Goal: Information Seeking & Learning: Learn about a topic

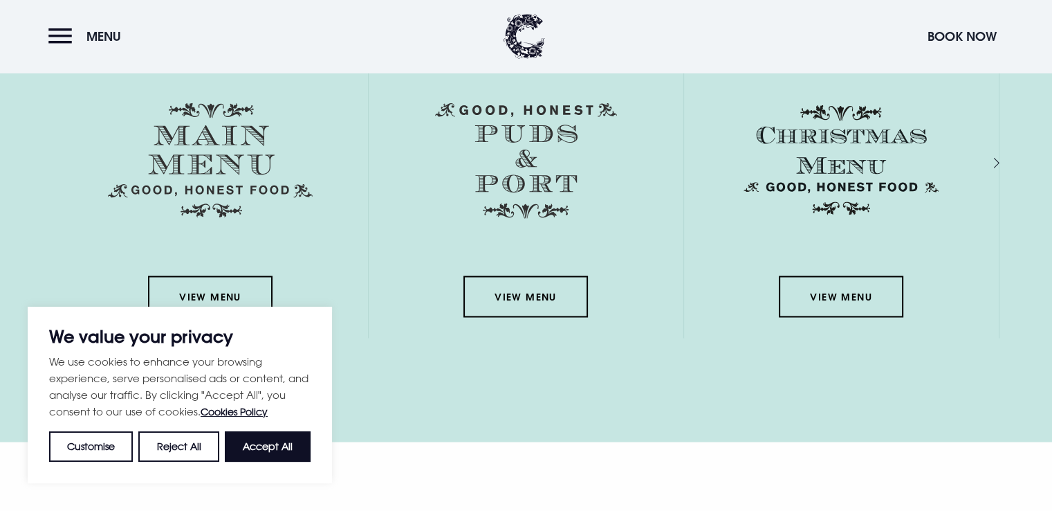
scroll to position [2330, 0]
click at [287, 430] on div "We use cookies to enhance your browsing experience, serve personalised ads or c…" at bounding box center [180, 407] width 262 height 109
click at [293, 453] on button "Accept All" at bounding box center [268, 446] width 86 height 30
checkbox input "true"
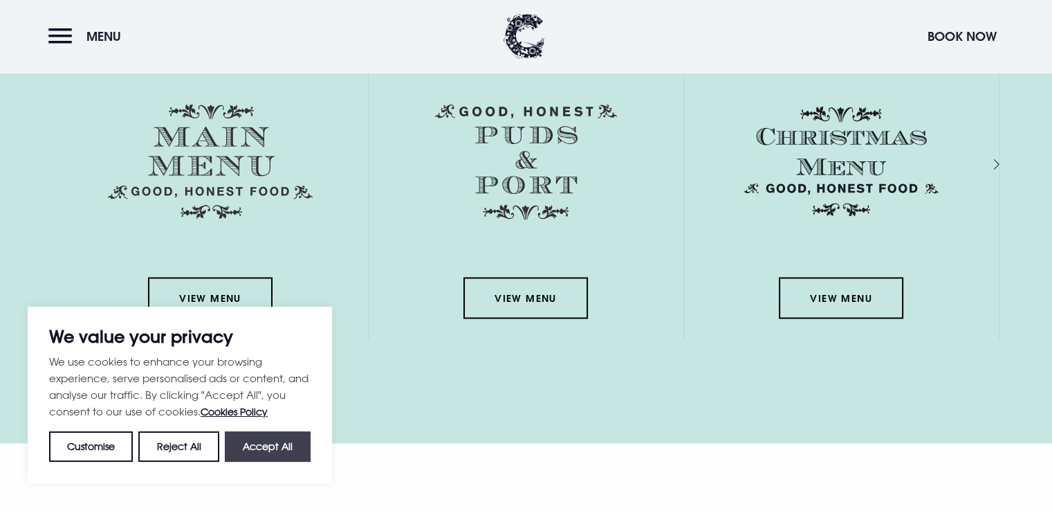
checkbox input "true"
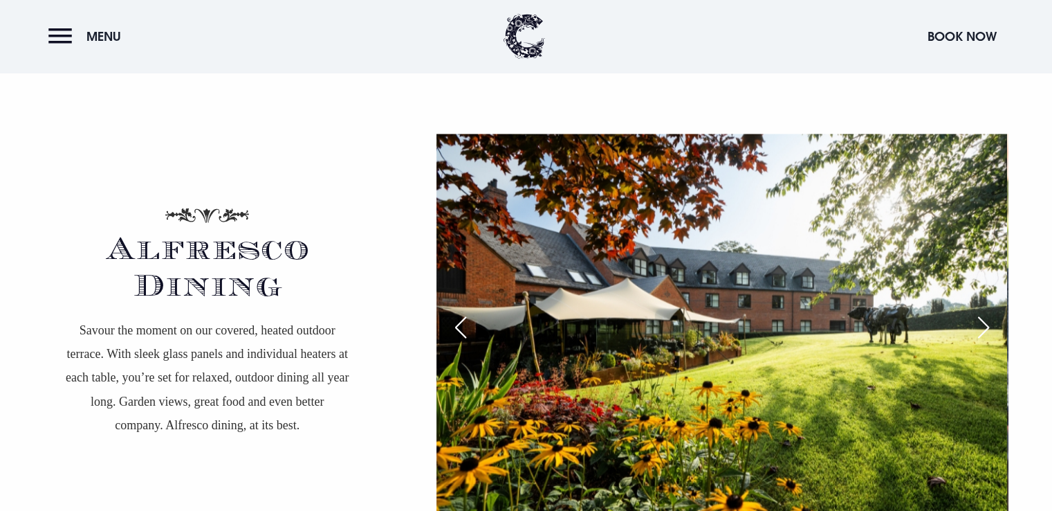
scroll to position [2693, 0]
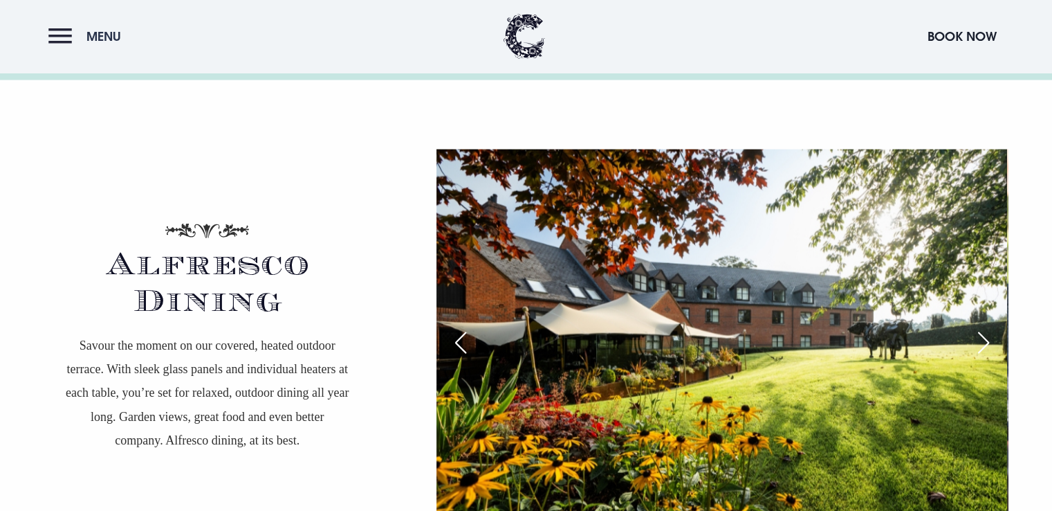
click at [65, 40] on button "Menu" at bounding box center [88, 36] width 80 height 30
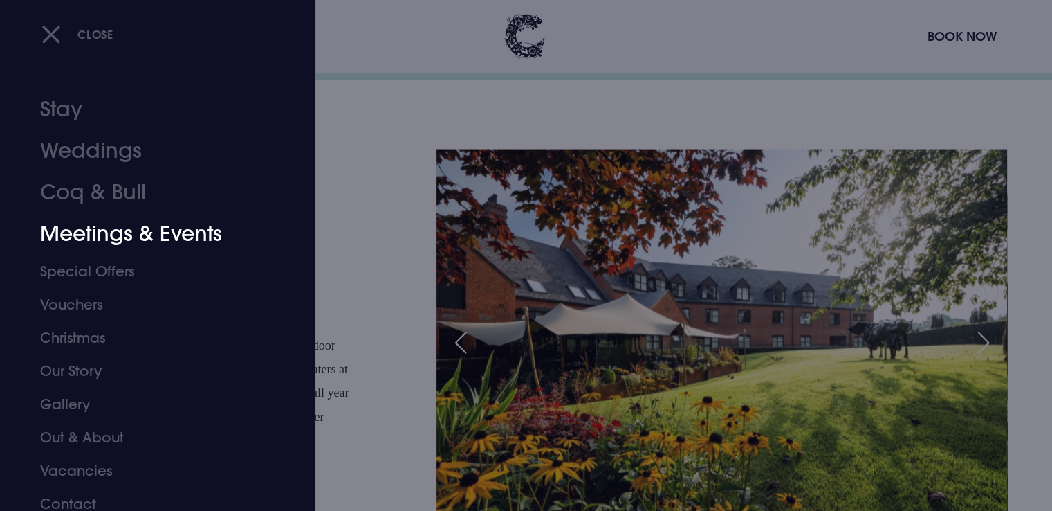
scroll to position [10, 0]
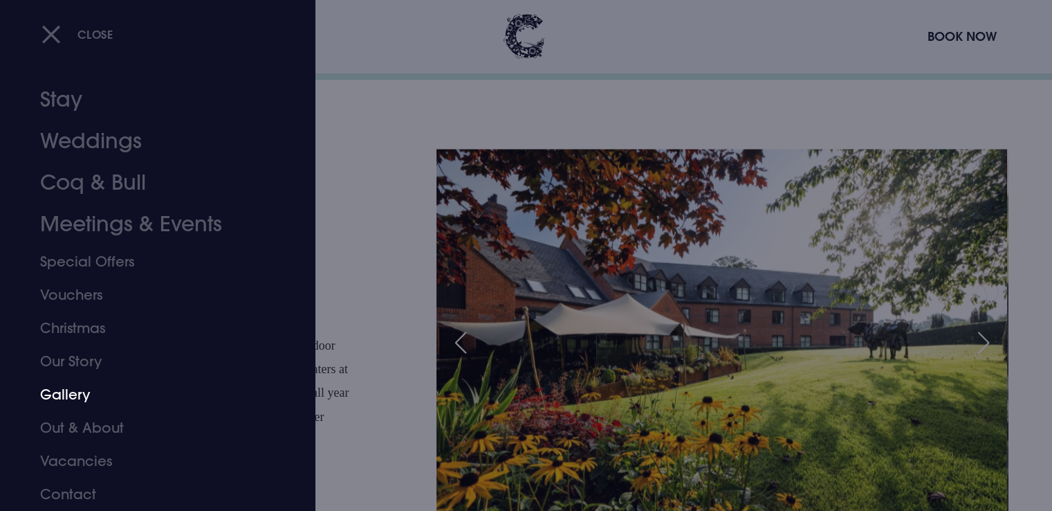
click at [79, 388] on link "Gallery" at bounding box center [149, 394] width 219 height 33
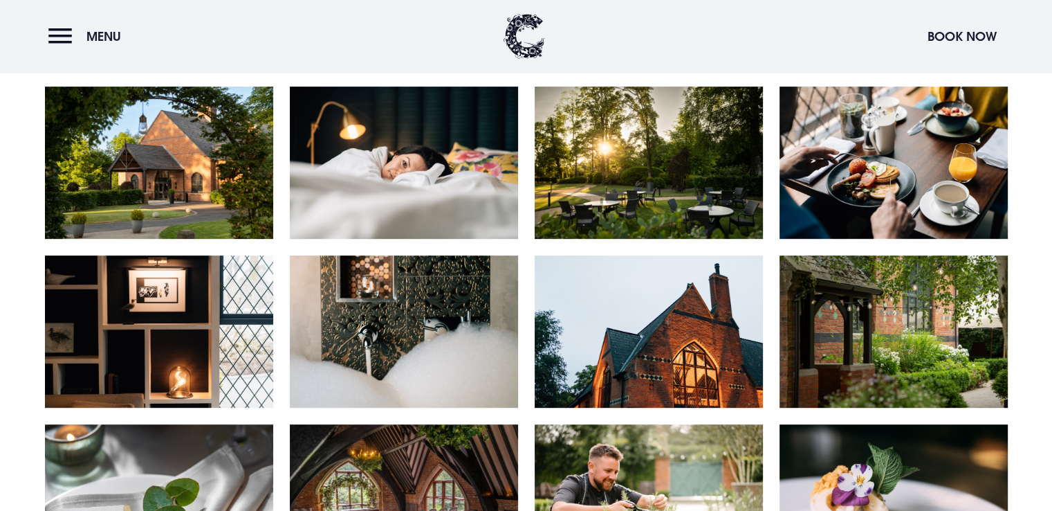
scroll to position [594, 0]
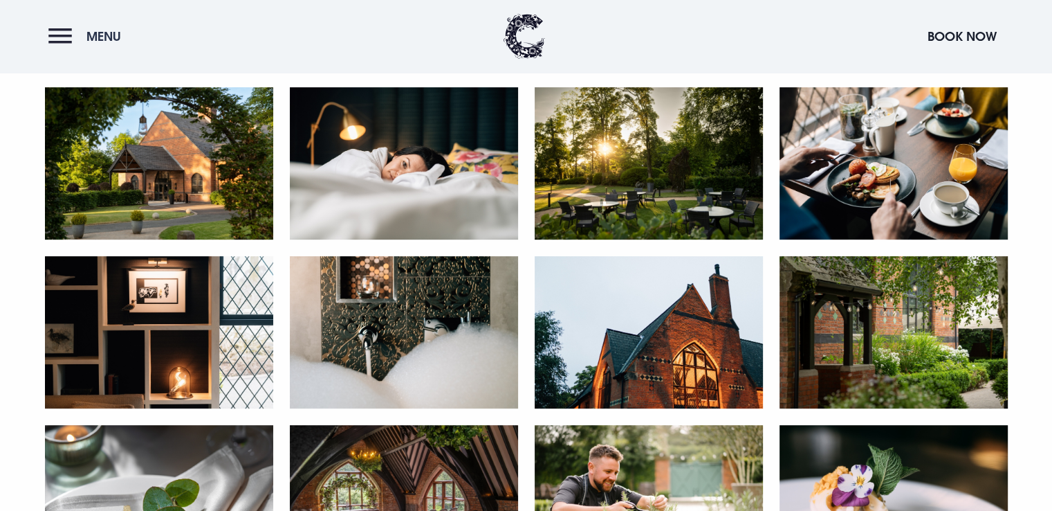
click at [64, 44] on button "Menu" at bounding box center [88, 36] width 80 height 30
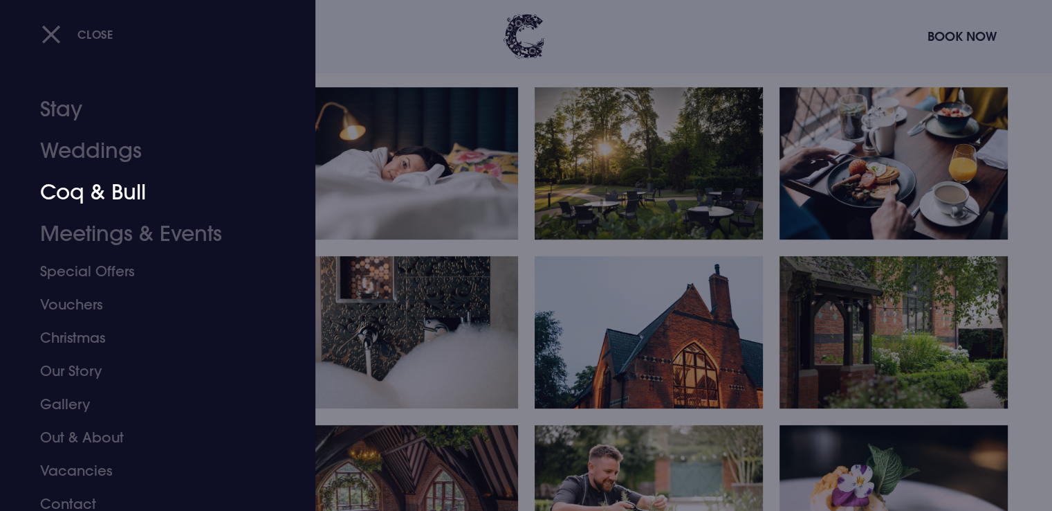
click at [127, 194] on link "Coq & Bull" at bounding box center [149, 193] width 219 height 42
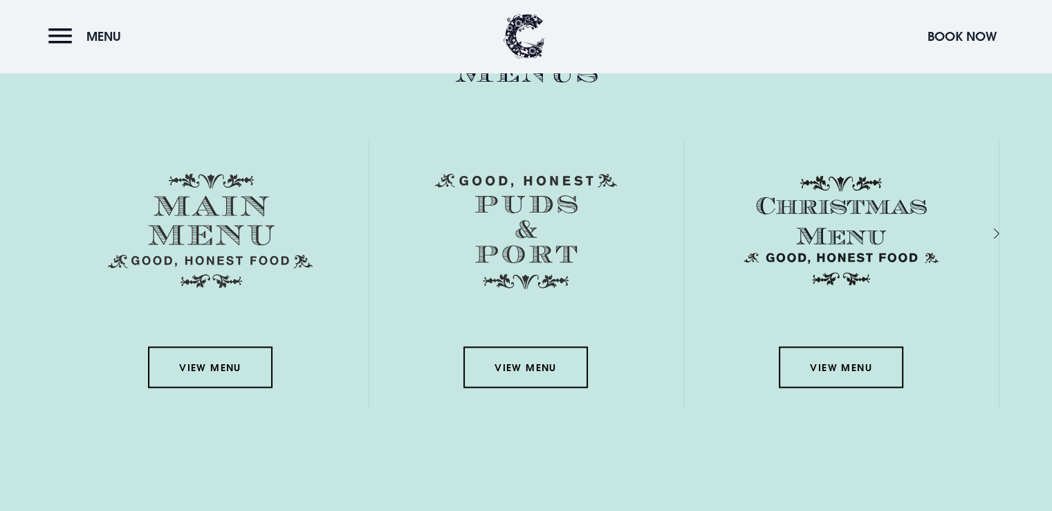
scroll to position [2262, 0]
click at [209, 374] on link "View Menu" at bounding box center [210, 366] width 125 height 42
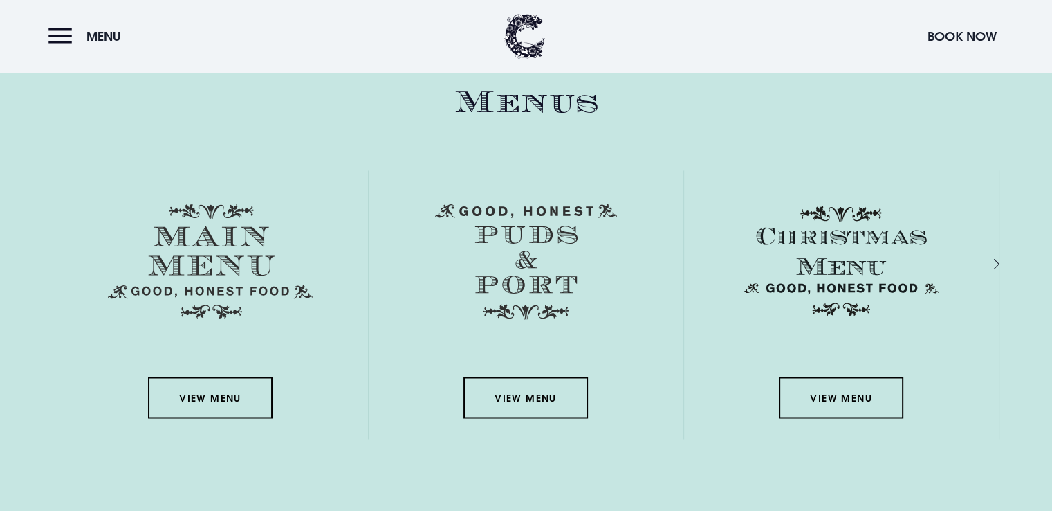
scroll to position [2211, 0]
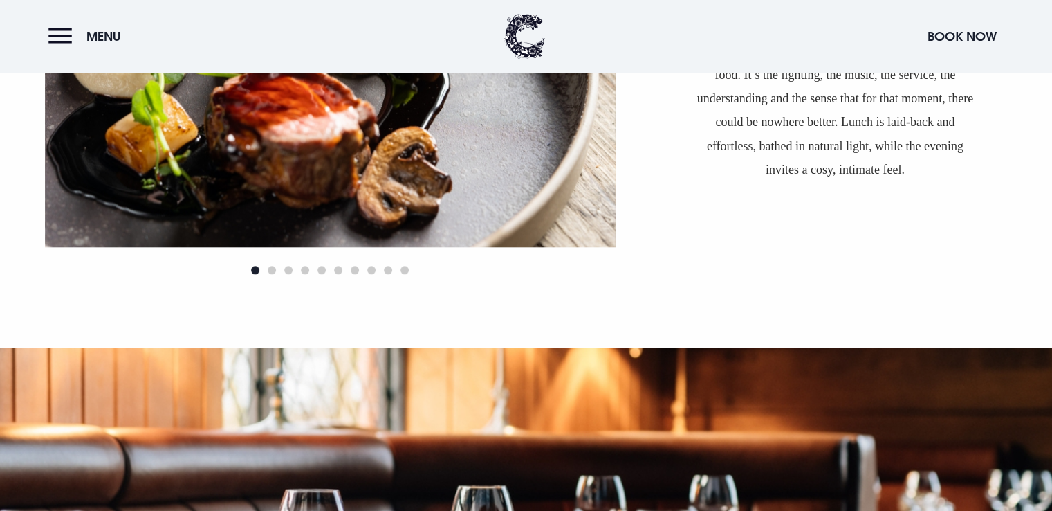
scroll to position [1220, 0]
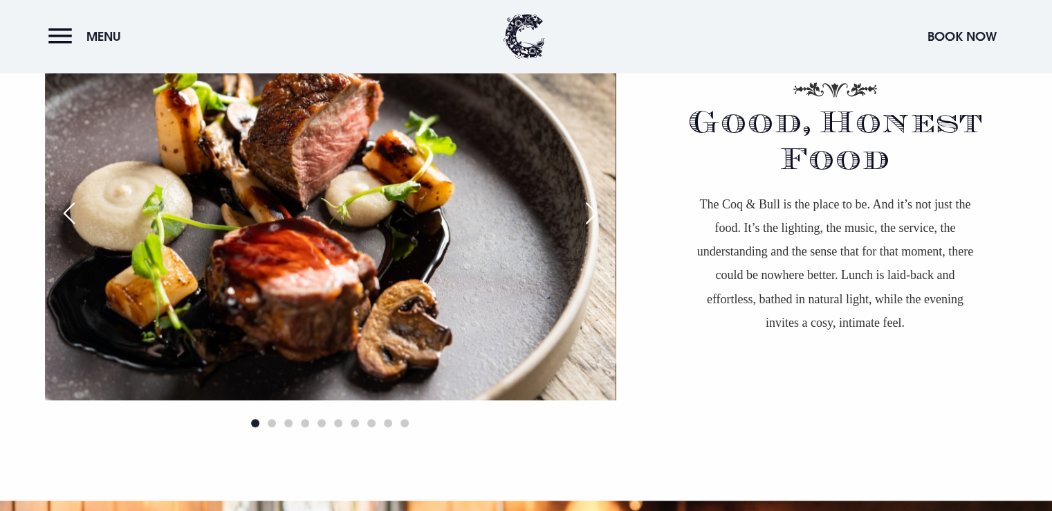
click at [277, 419] on div at bounding box center [330, 422] width 571 height 17
click at [273, 421] on span "Go to slide 2" at bounding box center [272, 423] width 8 height 8
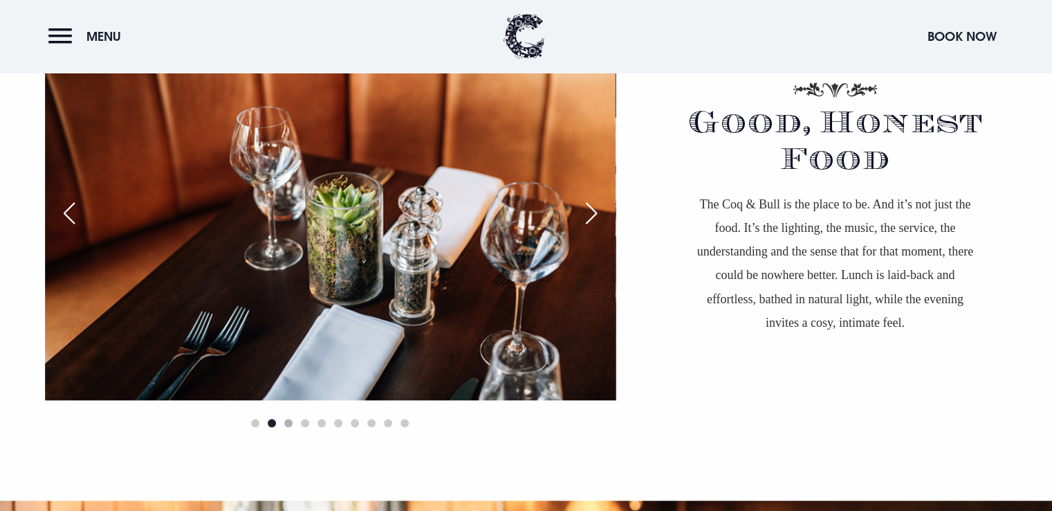
click at [291, 421] on span "Go to slide 3" at bounding box center [288, 423] width 8 height 8
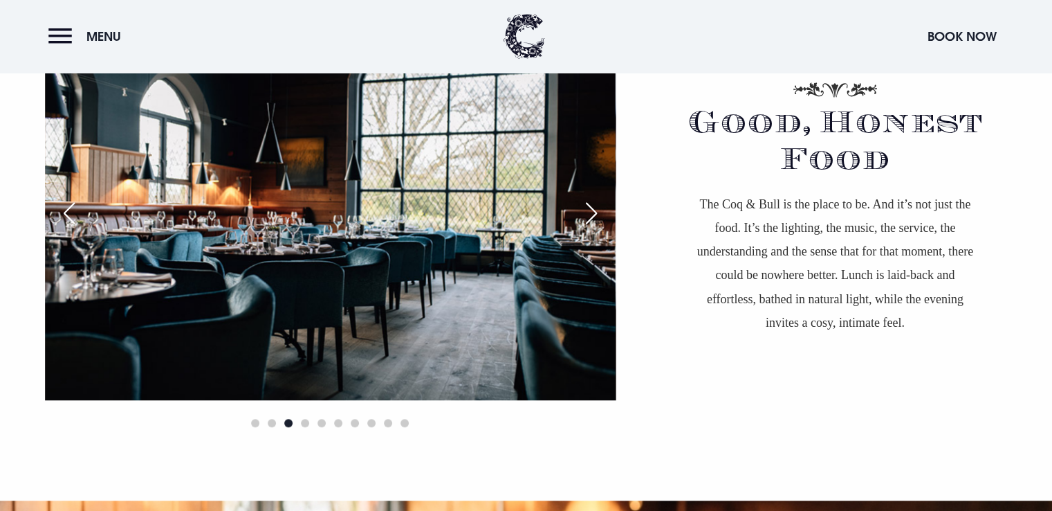
click at [587, 200] on div "Next slide" at bounding box center [591, 213] width 35 height 30
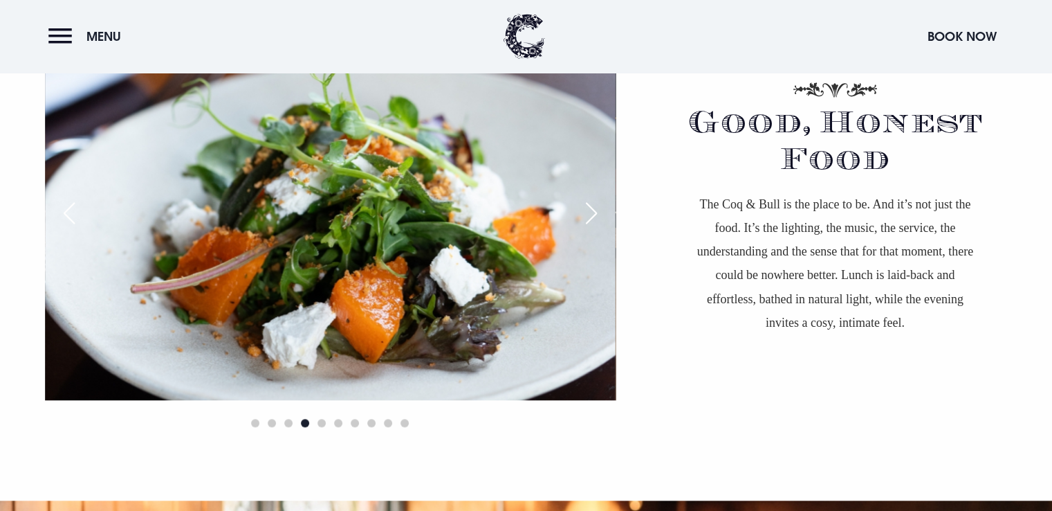
click at [588, 203] on div "Next slide" at bounding box center [591, 213] width 35 height 30
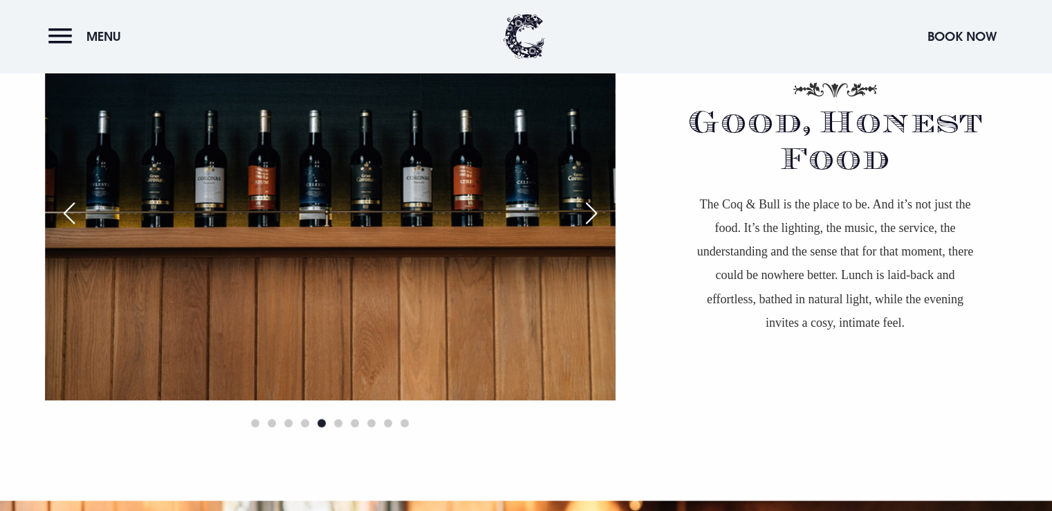
click at [588, 203] on div "Next slide" at bounding box center [591, 213] width 35 height 30
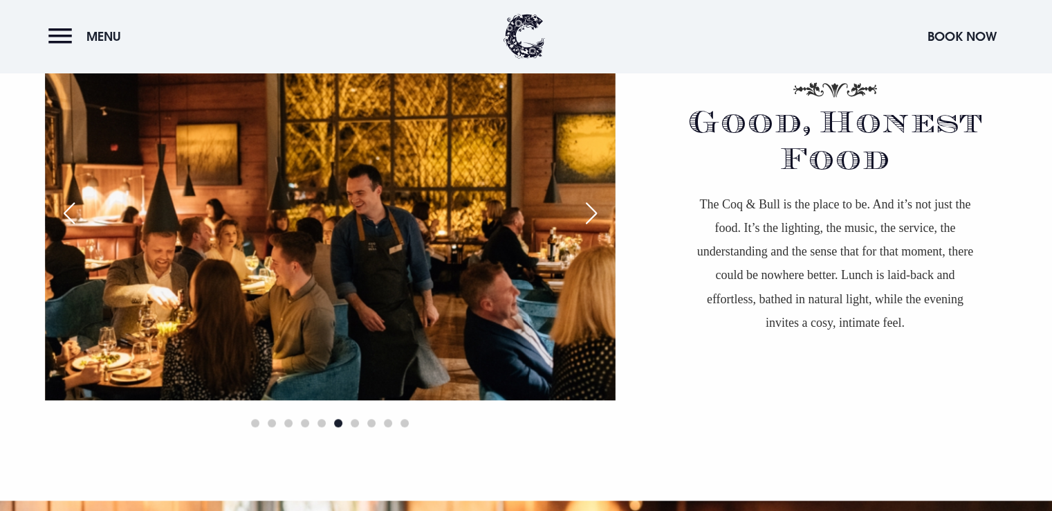
click at [588, 203] on div "Next slide" at bounding box center [591, 213] width 35 height 30
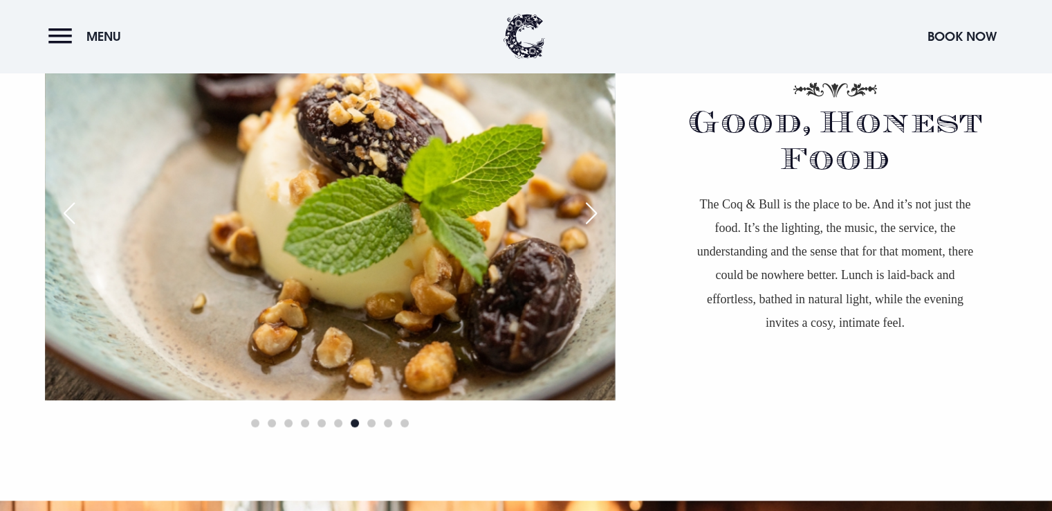
click at [588, 203] on div "Next slide" at bounding box center [591, 213] width 35 height 30
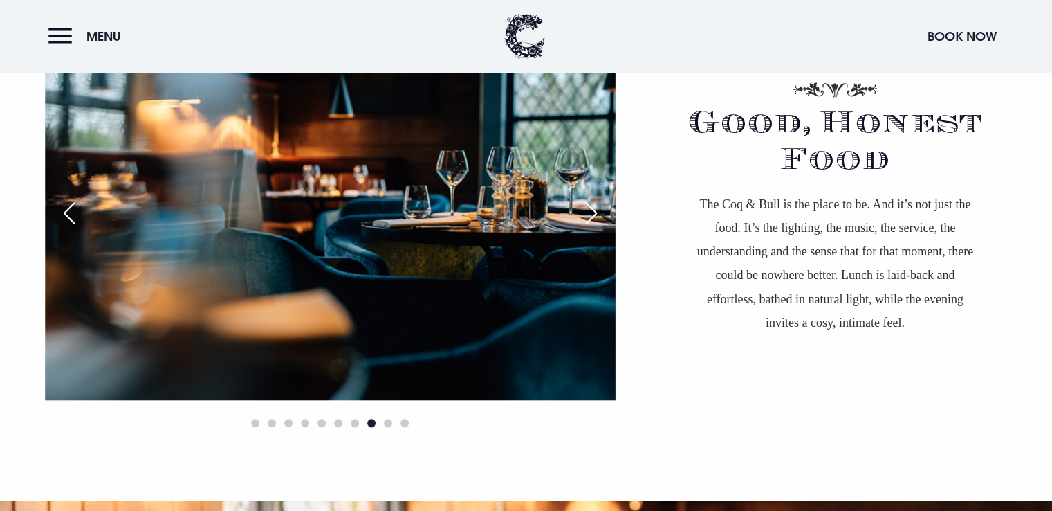
scroll to position [1187, 0]
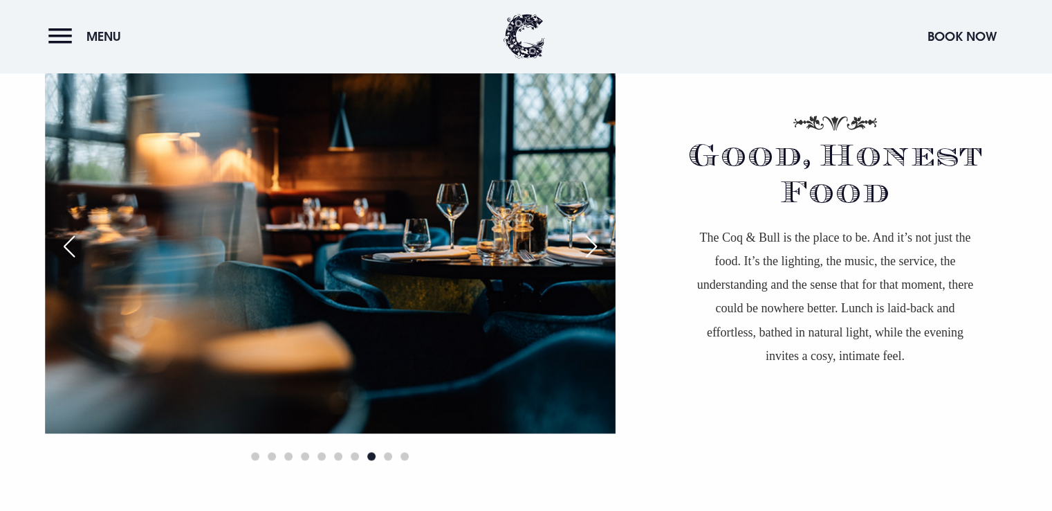
click at [590, 235] on div "Next slide" at bounding box center [591, 246] width 35 height 30
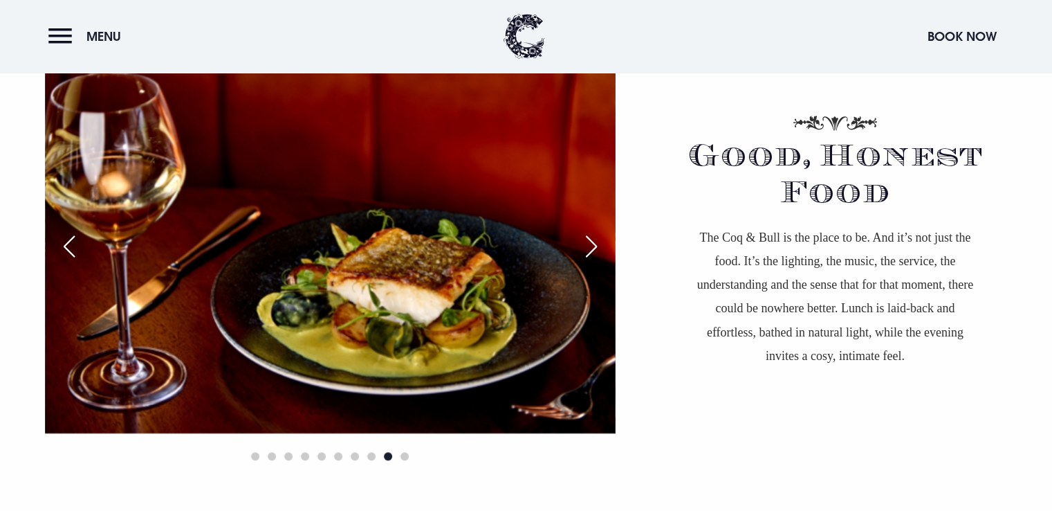
click at [590, 235] on div "Next slide" at bounding box center [591, 246] width 35 height 30
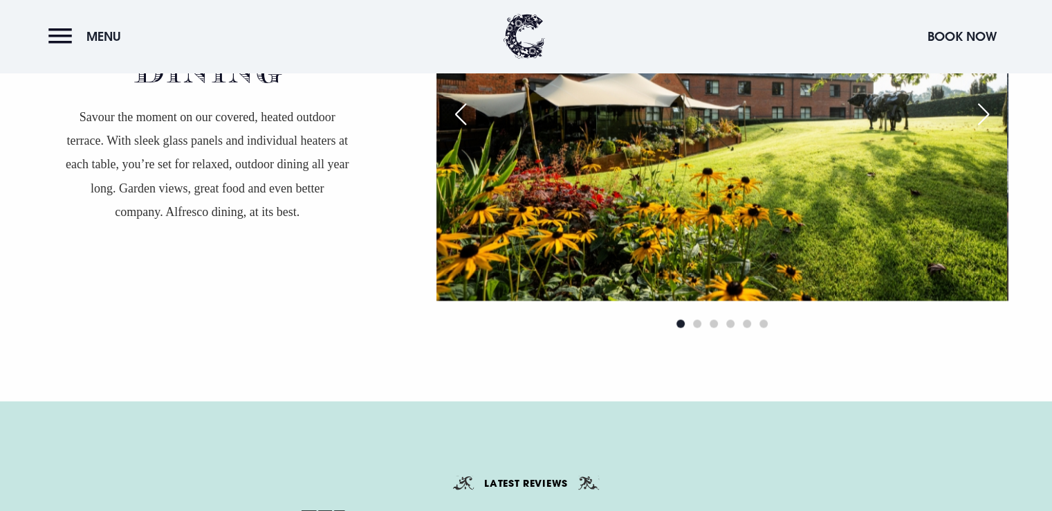
scroll to position [2914, 0]
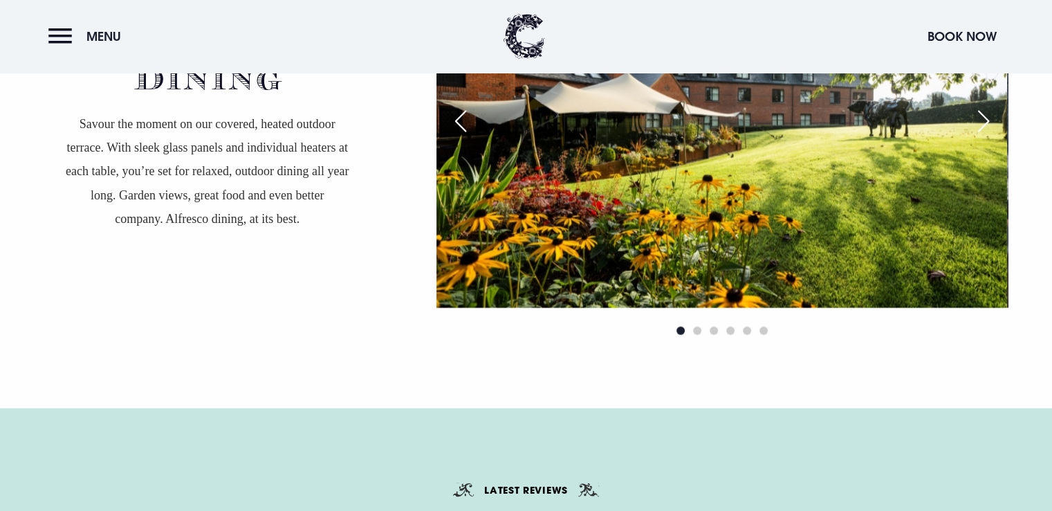
click at [985, 125] on div "Next slide" at bounding box center [984, 121] width 35 height 30
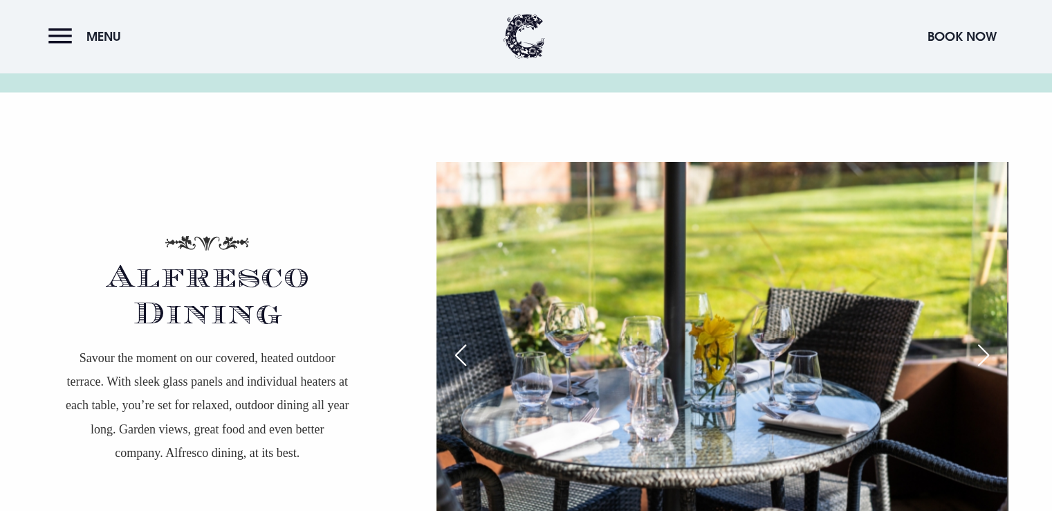
scroll to position [2682, 0]
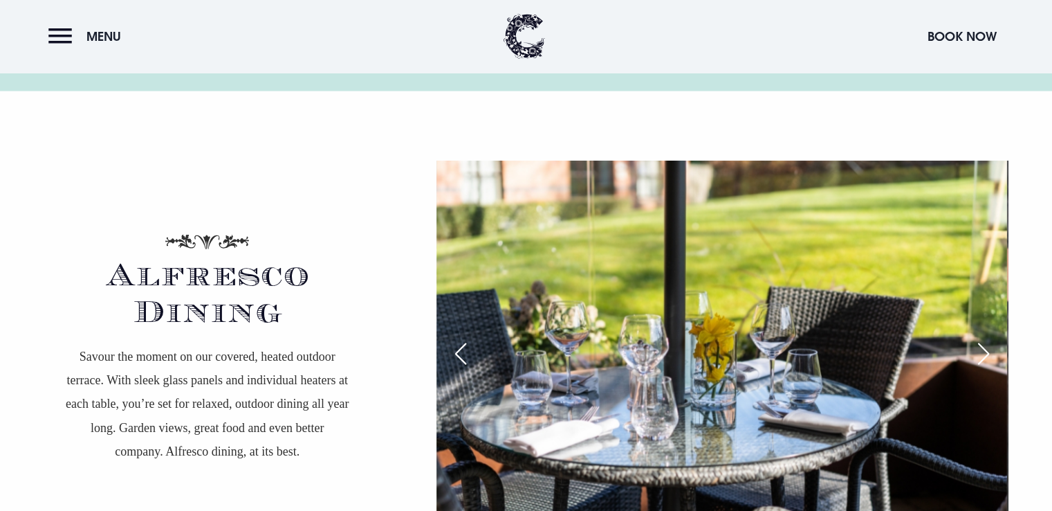
click at [987, 354] on div "Next slide" at bounding box center [984, 353] width 35 height 30
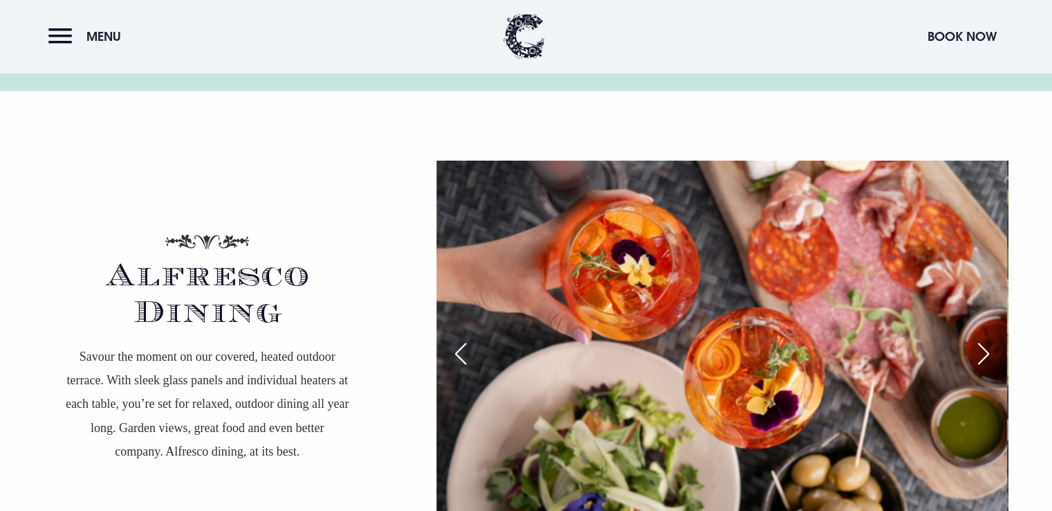
click at [987, 355] on div "Next slide" at bounding box center [984, 353] width 35 height 30
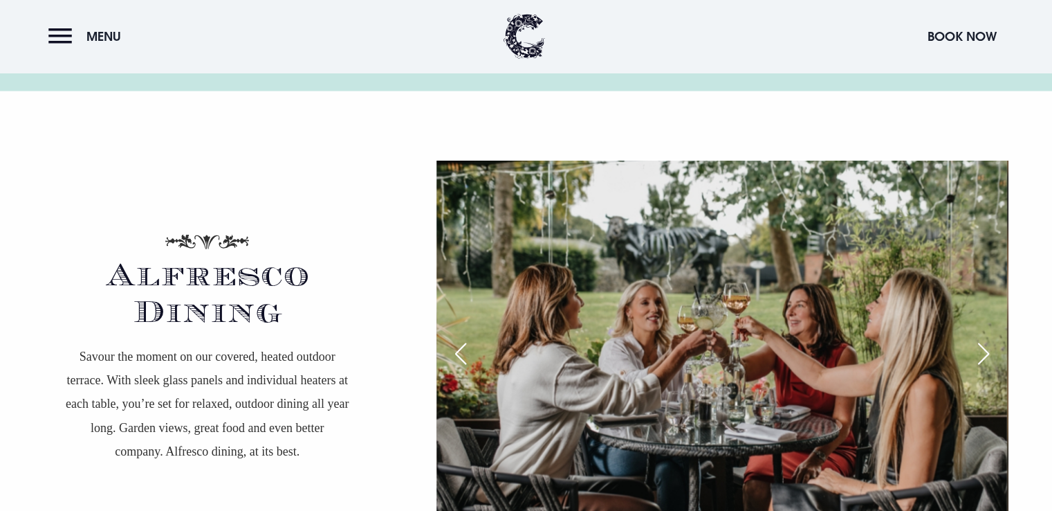
click at [987, 355] on div "Next slide" at bounding box center [984, 353] width 35 height 30
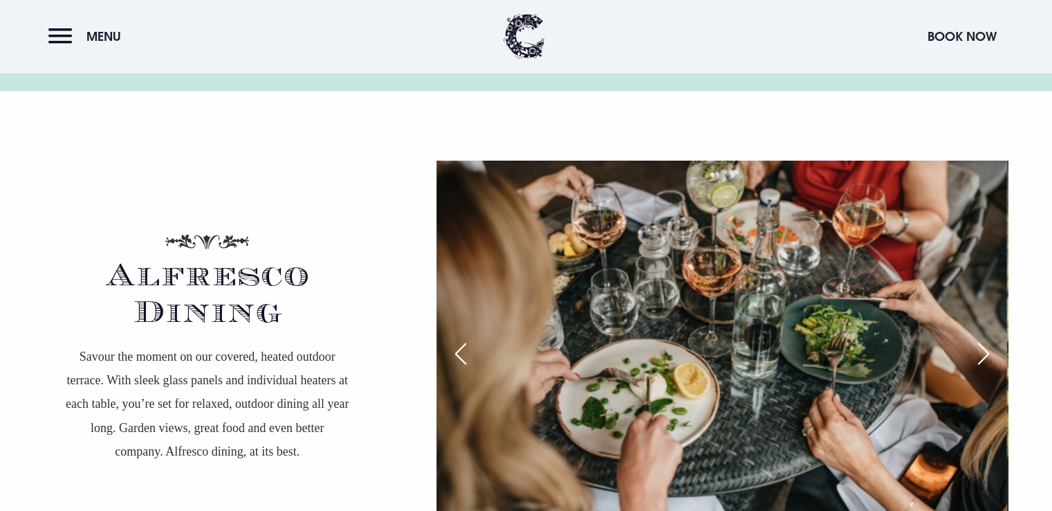
click at [987, 355] on div "Next slide" at bounding box center [984, 353] width 35 height 30
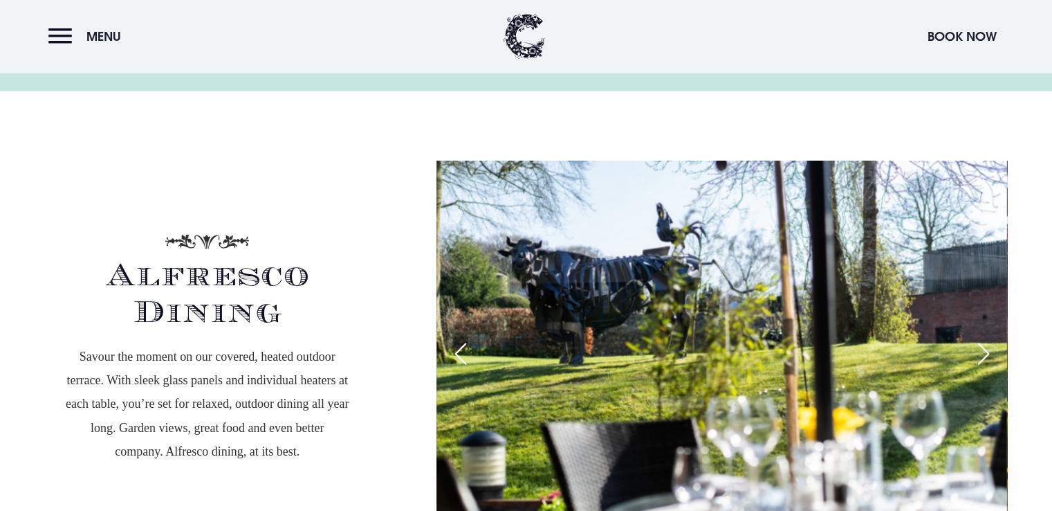
click at [985, 355] on div "Next slide" at bounding box center [984, 353] width 35 height 30
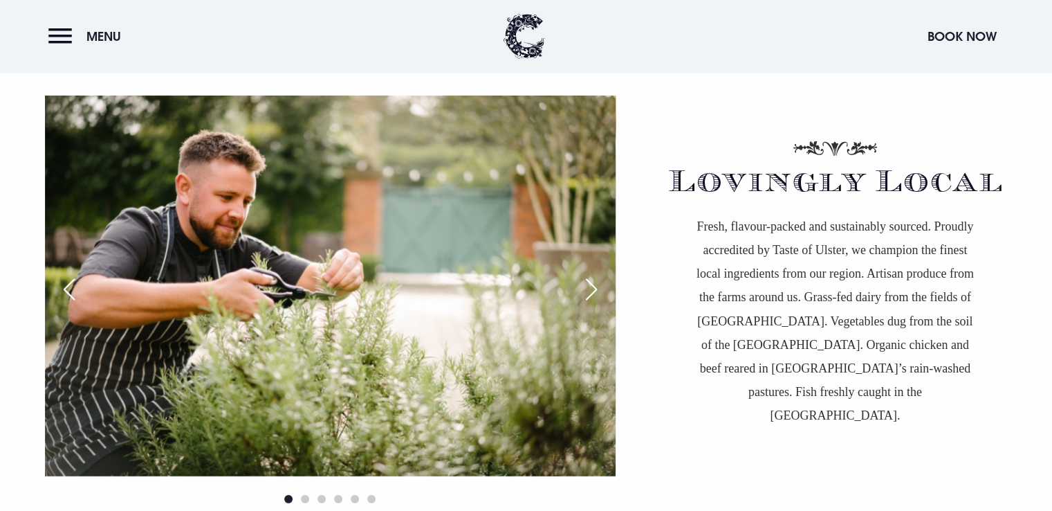
scroll to position [3866, 0]
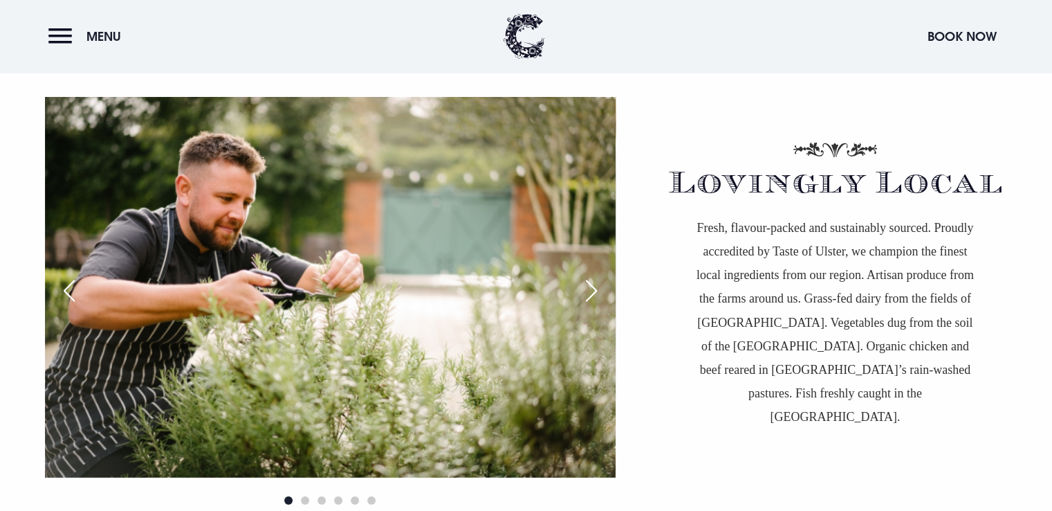
click at [599, 293] on div "Next slide" at bounding box center [591, 290] width 35 height 30
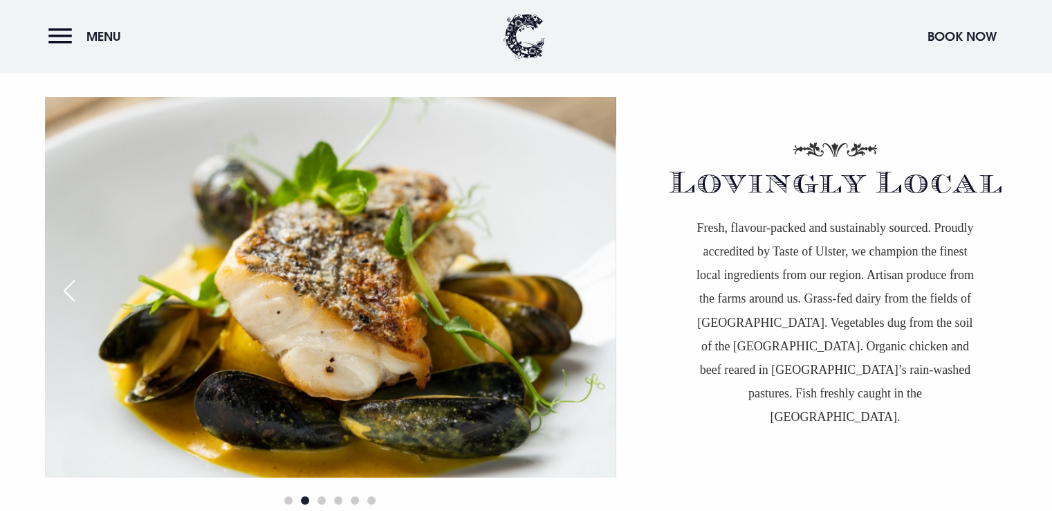
click at [599, 293] on div "Next slide" at bounding box center [591, 290] width 35 height 30
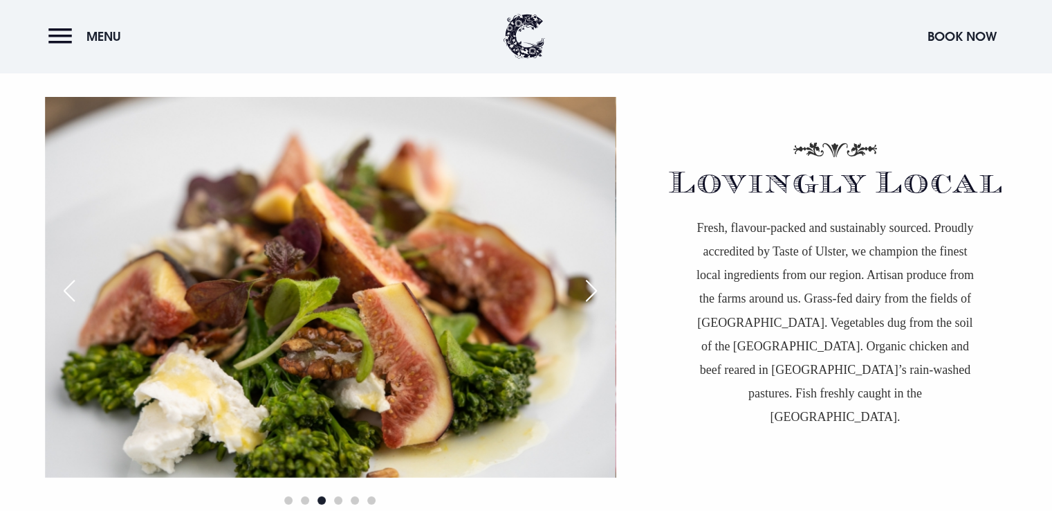
click at [599, 293] on div "Next slide" at bounding box center [591, 290] width 35 height 30
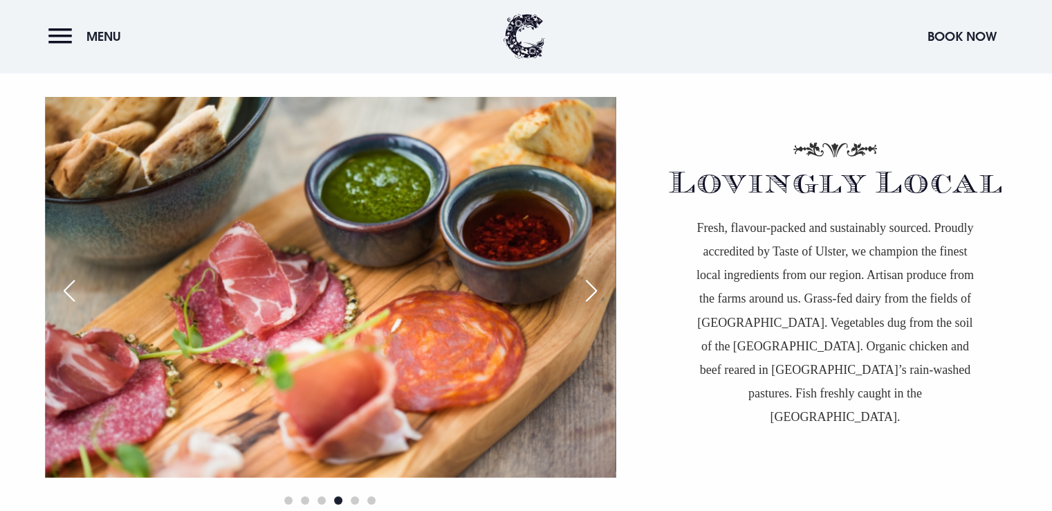
click at [599, 293] on div "Next slide" at bounding box center [591, 290] width 35 height 30
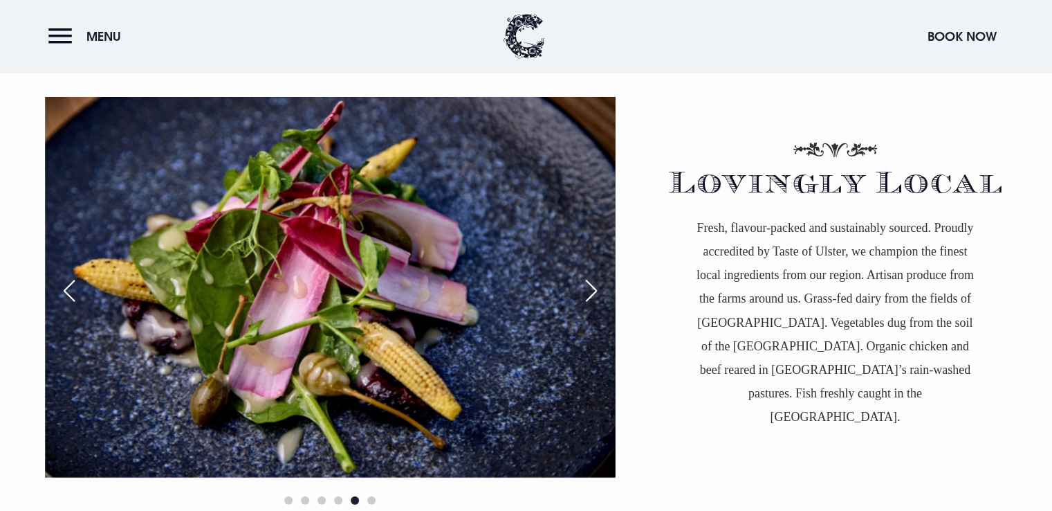
click at [599, 293] on div "Next slide" at bounding box center [591, 290] width 35 height 30
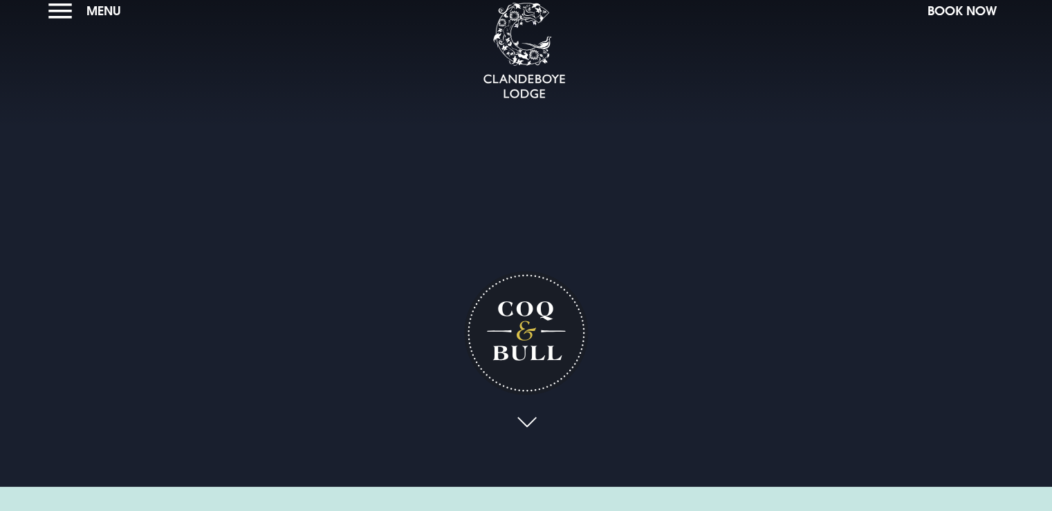
scroll to position [0, 0]
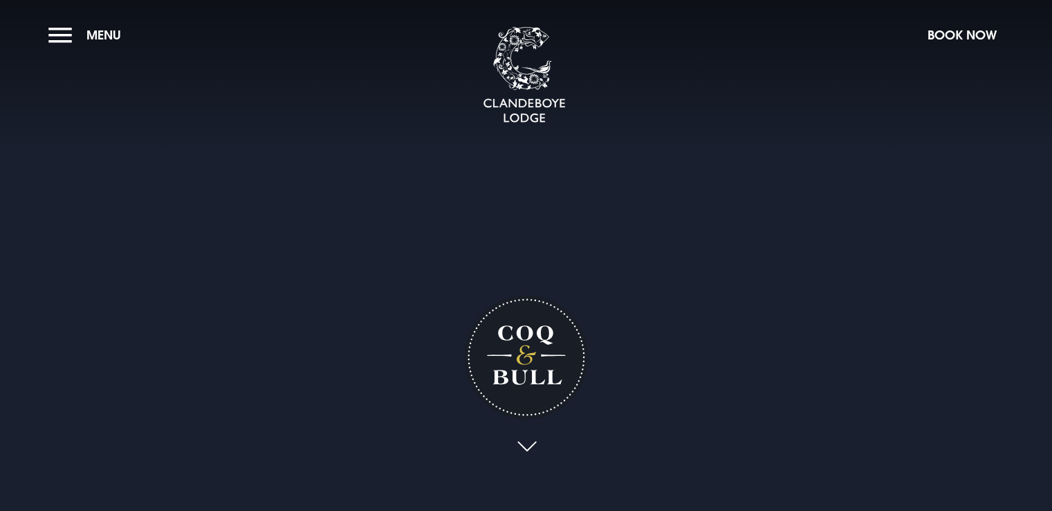
click at [511, 359] on h1 "Coq & Bull" at bounding box center [526, 357] width 124 height 124
click at [58, 34] on button "Menu" at bounding box center [88, 35] width 80 height 30
